Goal: Task Accomplishment & Management: Use online tool/utility

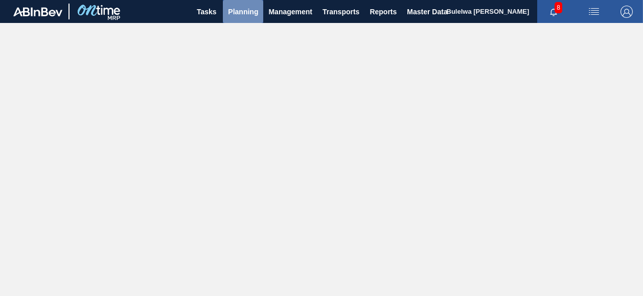
click at [239, 13] on span "Planning" at bounding box center [243, 12] width 30 height 12
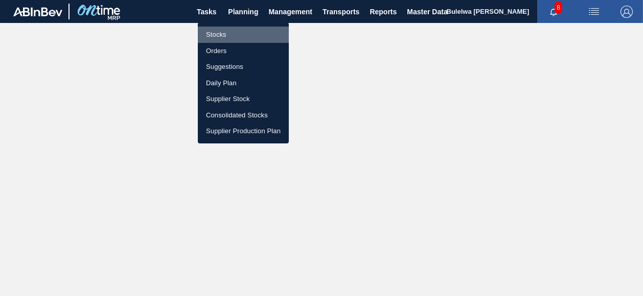
click at [220, 31] on li "Stocks" at bounding box center [243, 35] width 91 height 16
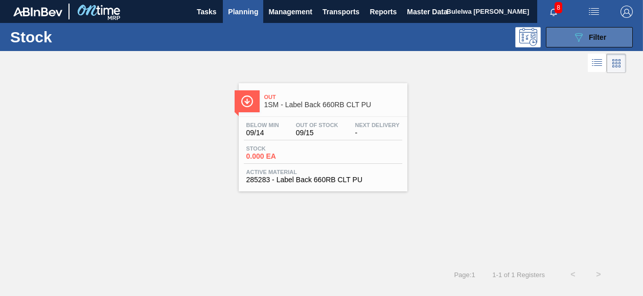
click at [563, 38] on button "089F7B8B-B2A5-4AFE-B5C0-19BA573D28AC Filter" at bounding box center [589, 37] width 87 height 20
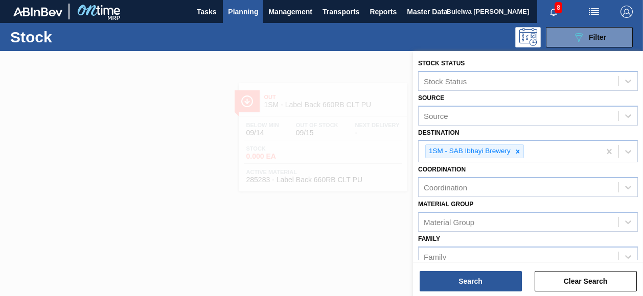
click at [641, 260] on div "Stock Status Stock Status Source Source Destination 1SM - SAB Ibhayi Brewery Co…" at bounding box center [528, 254] width 230 height 406
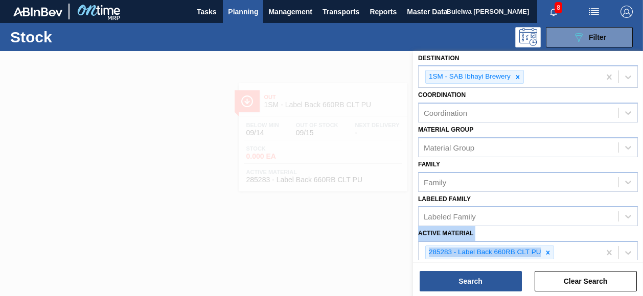
click at [641, 260] on div "Stock Status Stock Status Source Source Destination 1SM - SAB Ibhayi Brewery Co…" at bounding box center [528, 179] width 230 height 406
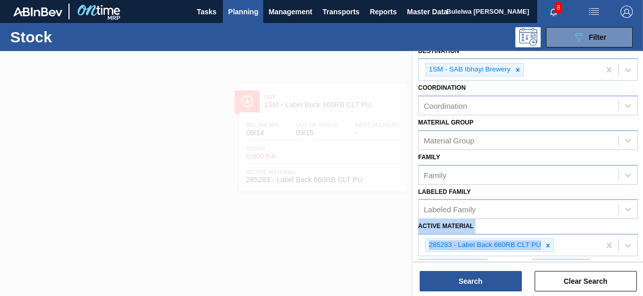
click at [641, 260] on div "Stock Status Stock Status Source Source Destination 1SM - SAB Ibhayi Brewery Co…" at bounding box center [528, 172] width 230 height 406
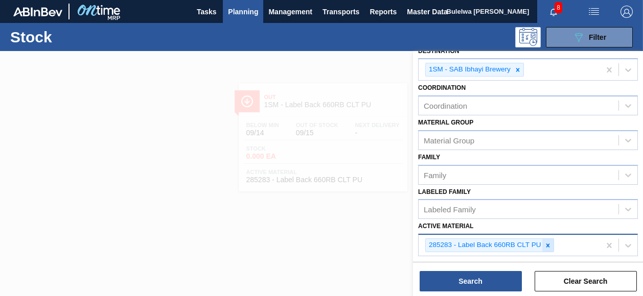
click at [544, 243] on icon at bounding box center [547, 245] width 7 height 7
type Material "2852"
click at [639, 257] on div "Delivery Date to" at bounding box center [585, 274] width 114 height 35
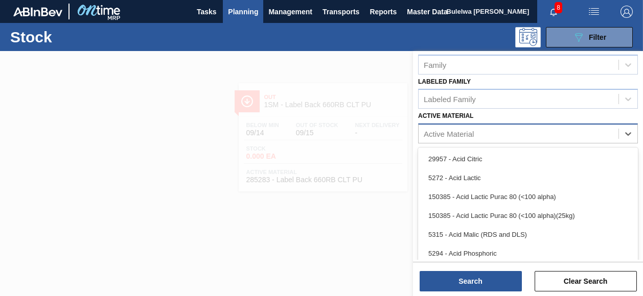
click at [474, 130] on div "Active Material" at bounding box center [519, 134] width 200 height 15
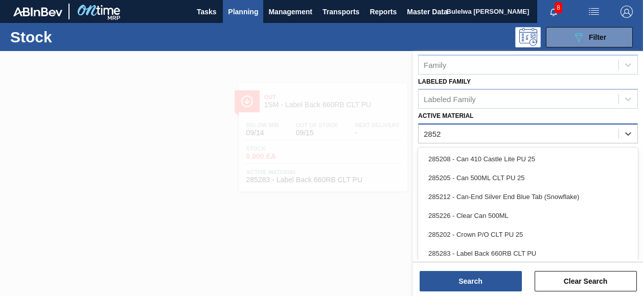
type Material "2852"
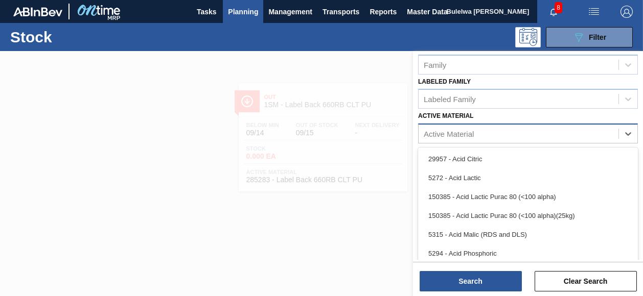
click at [453, 130] on div "Active Material" at bounding box center [449, 134] width 50 height 9
paste Material "285152"
type Material "285152"
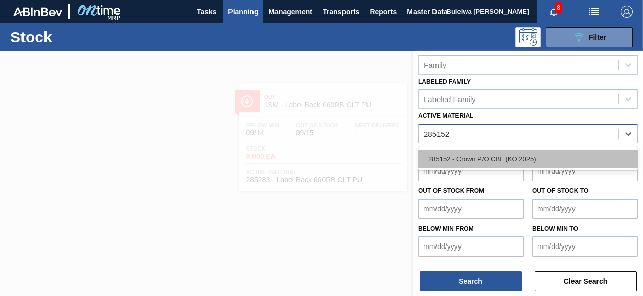
click at [459, 157] on div "285152 - Crown P/O CBL (KO 2025)" at bounding box center [528, 159] width 220 height 19
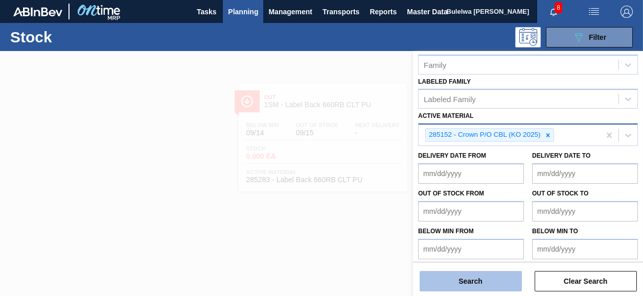
click at [473, 280] on button "Search" at bounding box center [471, 281] width 102 height 20
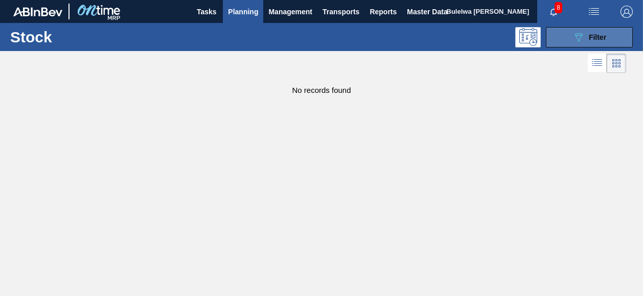
click at [571, 37] on button "089F7B8B-B2A5-4AFE-B5C0-19BA573D28AC Filter" at bounding box center [589, 37] width 87 height 20
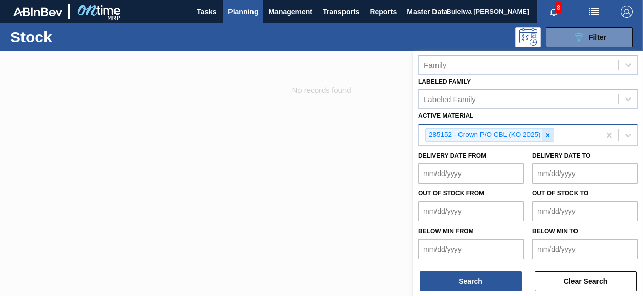
click at [547, 133] on icon at bounding box center [548, 135] width 4 height 4
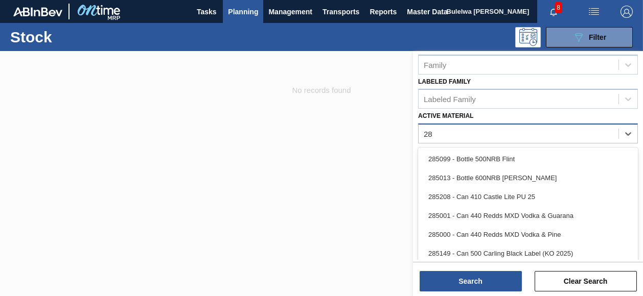
type Material "2"
type Material "c"
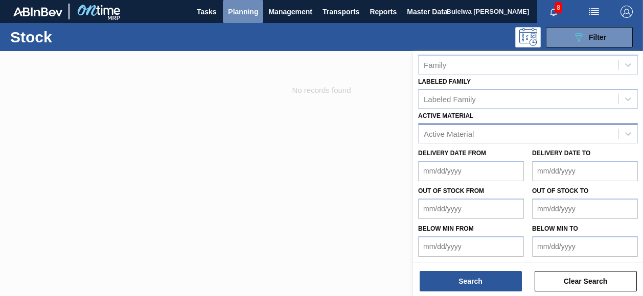
click at [243, 10] on span "Planning" at bounding box center [243, 12] width 30 height 12
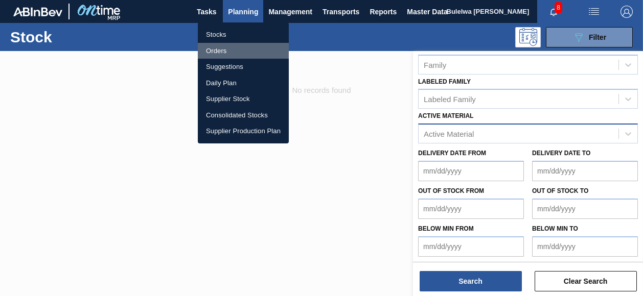
click at [217, 50] on li "Orders" at bounding box center [243, 51] width 91 height 16
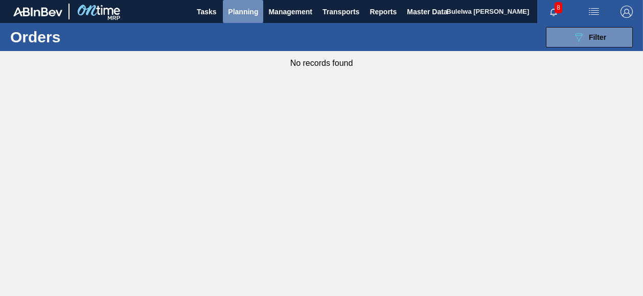
click at [237, 10] on span "Planning" at bounding box center [243, 12] width 30 height 12
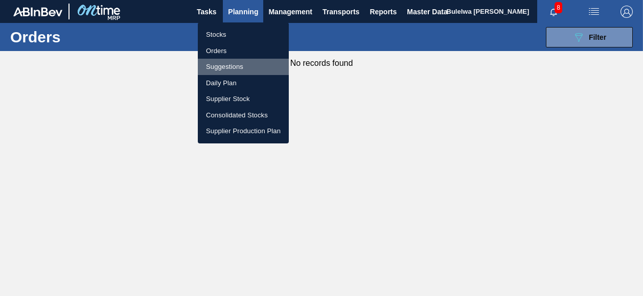
click at [219, 71] on li "Suggestions" at bounding box center [243, 67] width 91 height 16
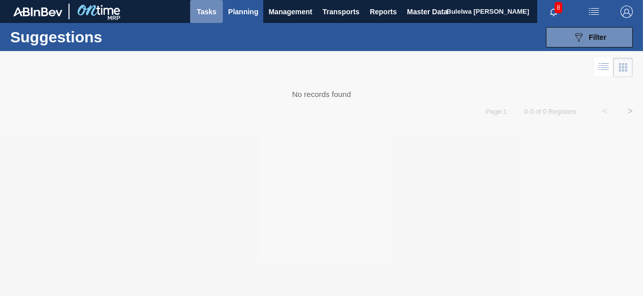
click at [207, 13] on span "Tasks" at bounding box center [206, 12] width 22 height 12
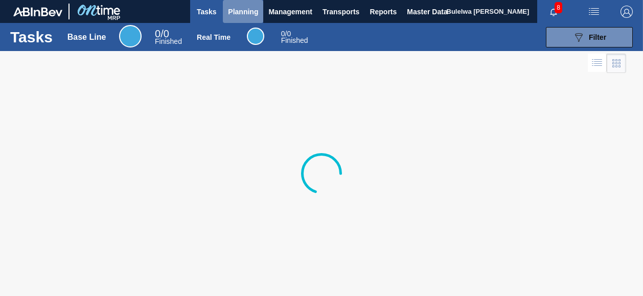
click at [239, 8] on span "Planning" at bounding box center [243, 12] width 30 height 12
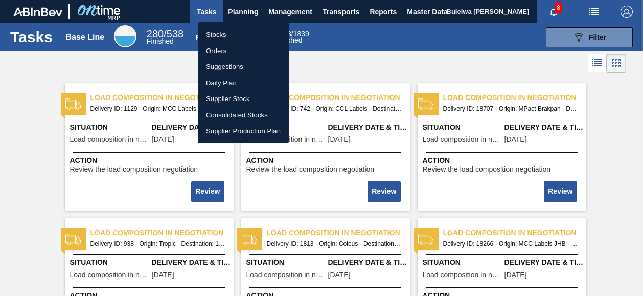
click at [611, 179] on div at bounding box center [321, 148] width 643 height 296
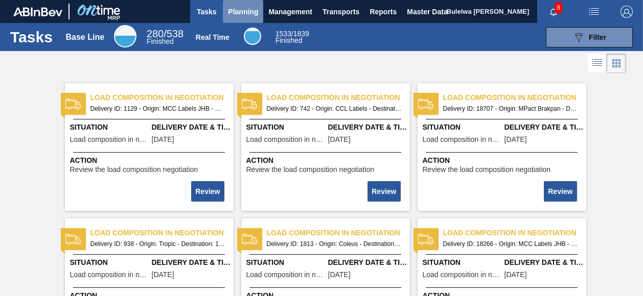
click at [236, 10] on span "Planning" at bounding box center [243, 12] width 30 height 12
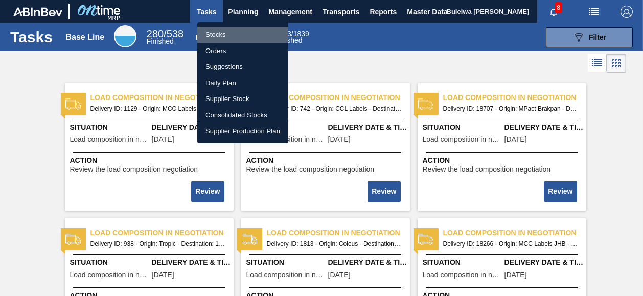
click at [219, 34] on li "Stocks" at bounding box center [242, 35] width 91 height 16
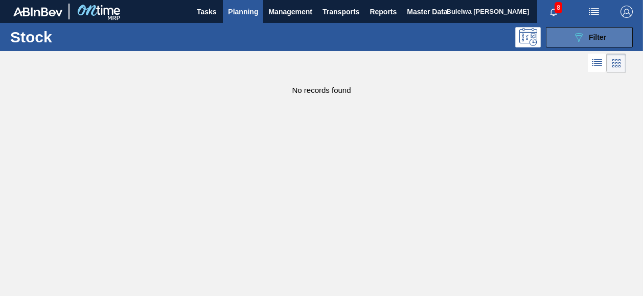
click at [590, 37] on span "Filter" at bounding box center [597, 37] width 17 height 8
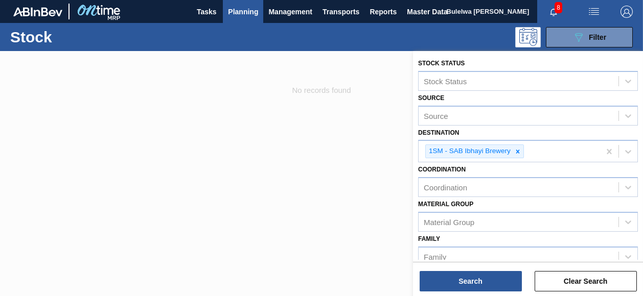
click at [642, 0] on html "Tasks Planning Management Transports Reports Master Data Bulelwa [PERSON_NAME] …" at bounding box center [321, 0] width 643 height 0
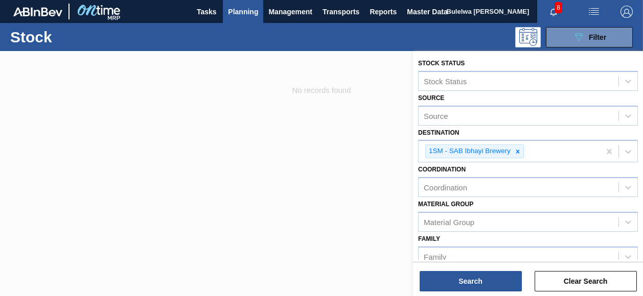
click at [642, 0] on html "Tasks Planning Management Transports Reports Master Data Bulelwa [PERSON_NAME] …" at bounding box center [321, 0] width 643 height 0
drag, startPoint x: 642, startPoint y: 260, endPoint x: 640, endPoint y: 265, distance: 5.7
click at [640, 265] on div "Stock Status Stock Status Source Source Destination 1SM - SAB Ibhayi Brewery Co…" at bounding box center [528, 174] width 230 height 247
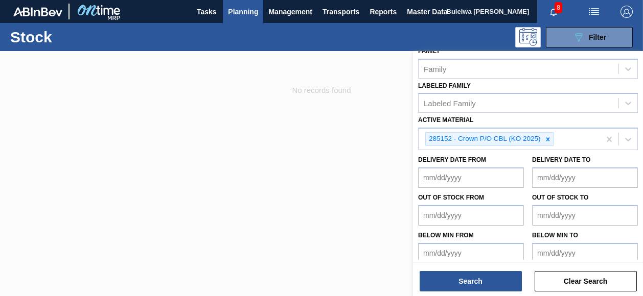
scroll to position [189, 0]
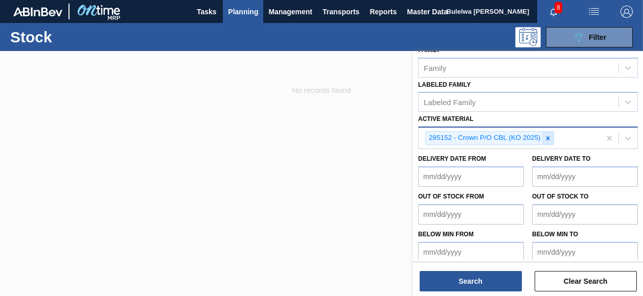
click at [547, 136] on icon at bounding box center [548, 138] width 4 height 4
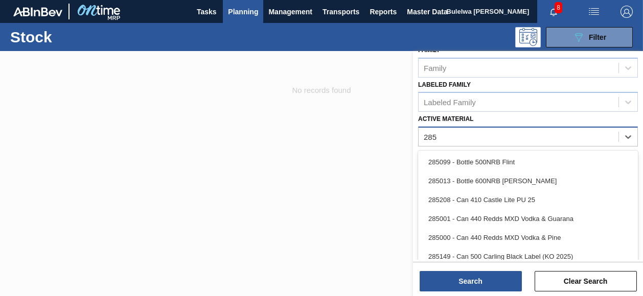
type Material "285"
type Material "285202"
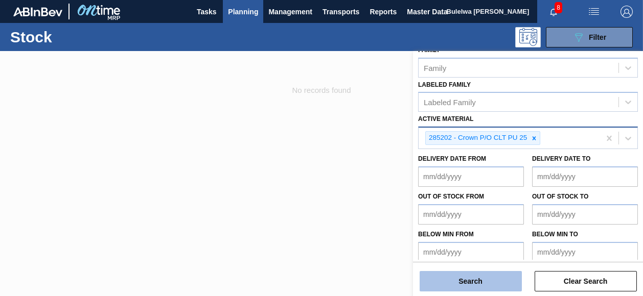
click at [460, 288] on button "Search" at bounding box center [471, 281] width 102 height 20
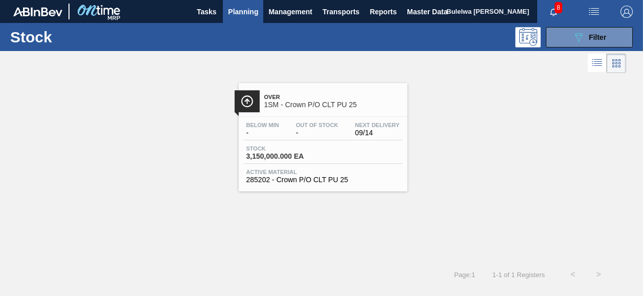
click at [341, 150] on div "Stock 3,150,000.000 EA" at bounding box center [323, 155] width 158 height 18
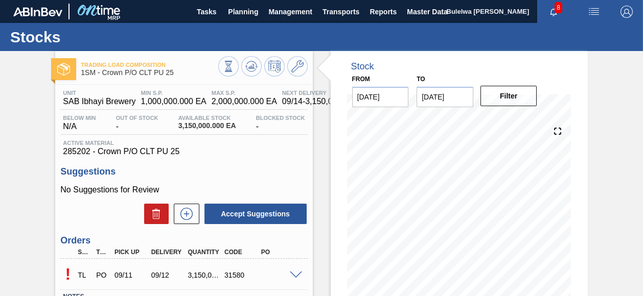
click at [290, 275] on span at bounding box center [296, 276] width 12 height 8
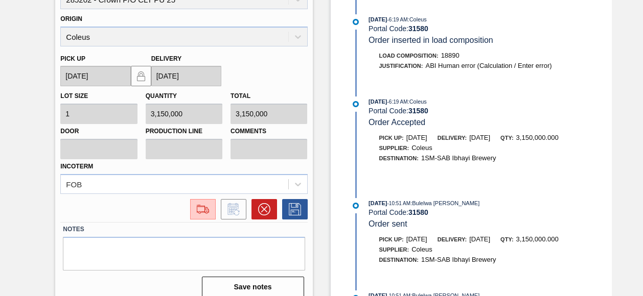
scroll to position [326, 0]
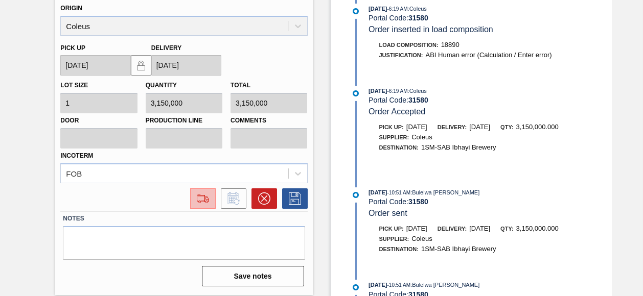
click at [205, 198] on img at bounding box center [203, 199] width 16 height 12
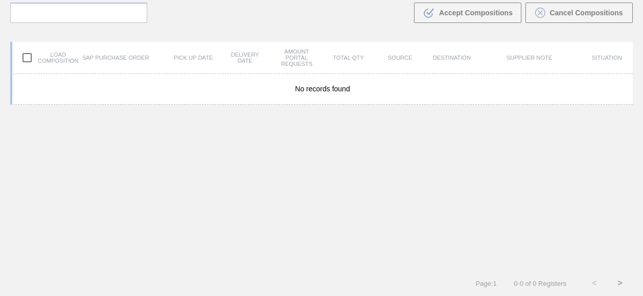
scroll to position [73, 0]
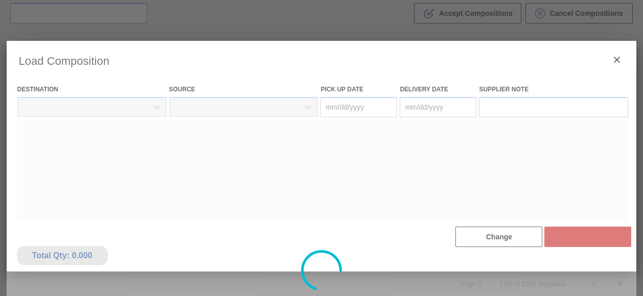
type Date "[DATE]"
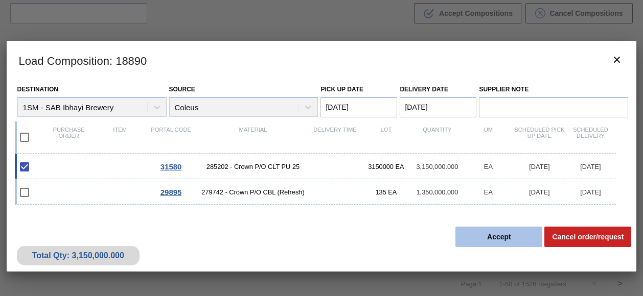
click at [492, 238] on button "Accept" at bounding box center [498, 237] width 87 height 20
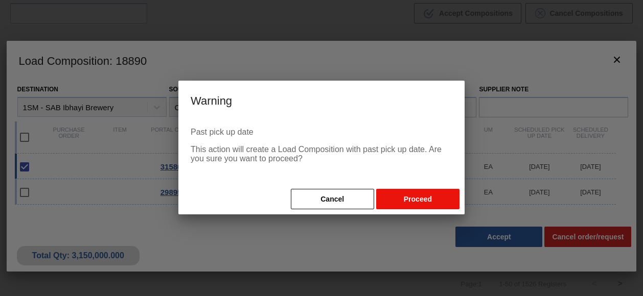
click at [411, 204] on button "Proceed" at bounding box center [417, 199] width 83 height 20
